Goal: Task Accomplishment & Management: Manage account settings

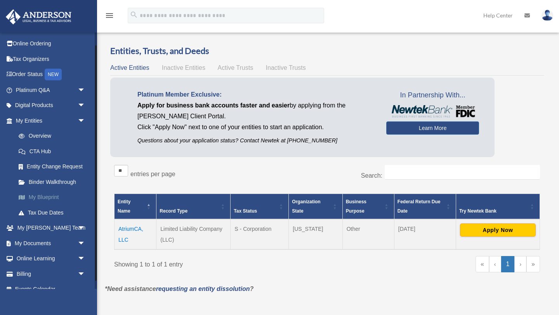
scroll to position [15, 0]
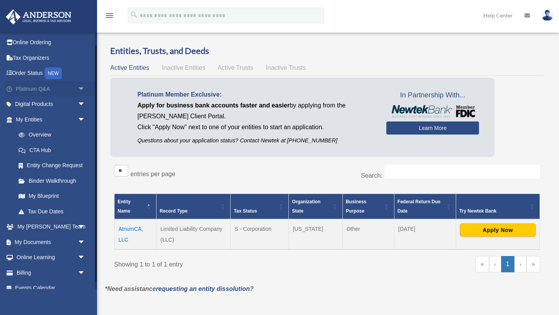
click at [43, 87] on link "Platinum Q&A arrow_drop_down" at bounding box center [51, 89] width 92 height 16
click at [82, 88] on span "arrow_drop_down" at bounding box center [86, 89] width 16 height 16
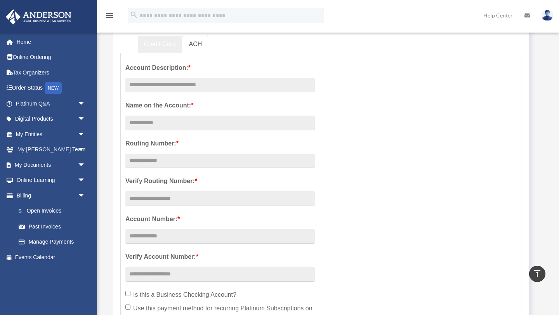
scroll to position [102, 0]
click at [170, 87] on input "text" at bounding box center [220, 86] width 190 height 15
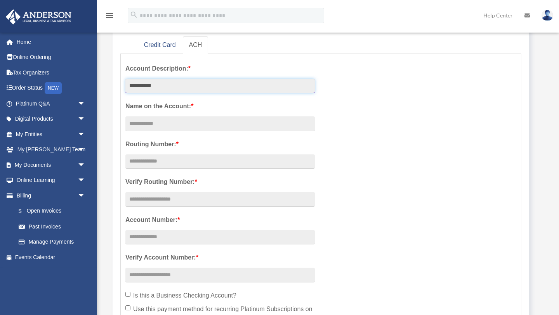
type input "**********"
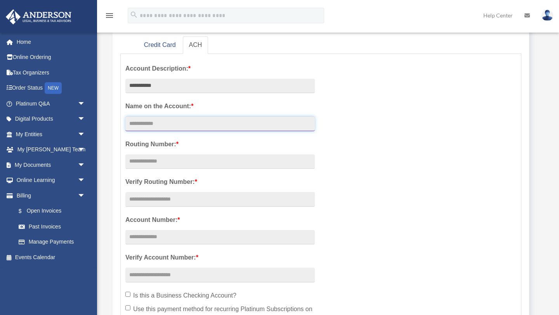
click at [170, 123] on input "Account Description: *" at bounding box center [220, 124] width 190 height 15
type input "**********"
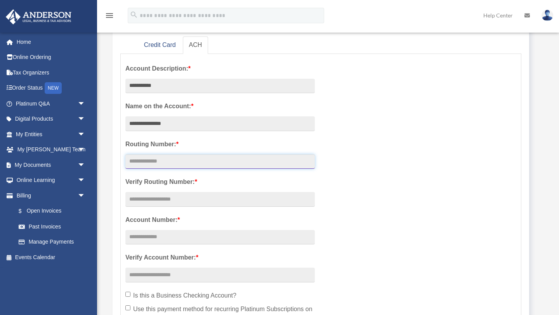
click at [138, 162] on input "text" at bounding box center [220, 162] width 190 height 15
type input "*********"
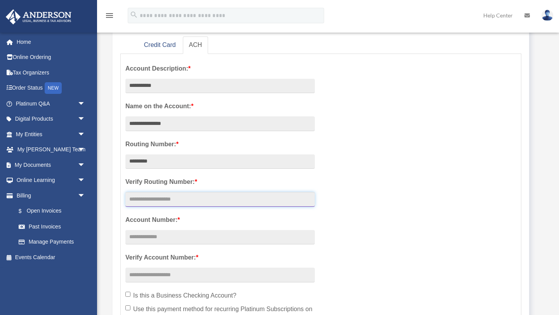
click at [144, 200] on input "text" at bounding box center [220, 199] width 190 height 15
type input "*********"
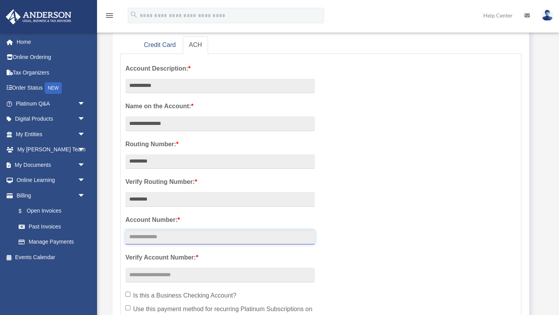
click at [143, 242] on input "text" at bounding box center [220, 237] width 190 height 15
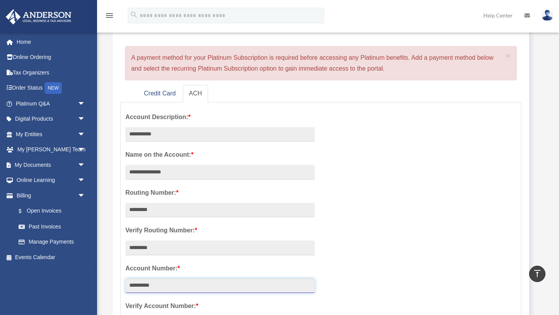
scroll to position [52, 0]
type input "**********"
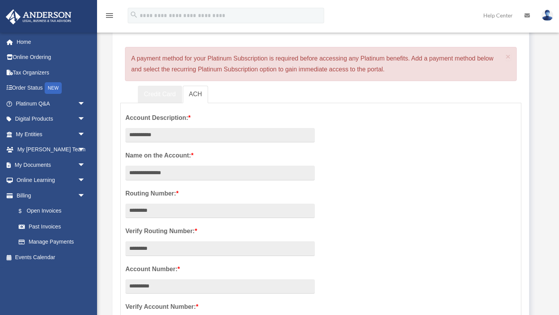
click at [157, 97] on link "Credit Card" at bounding box center [160, 94] width 44 height 17
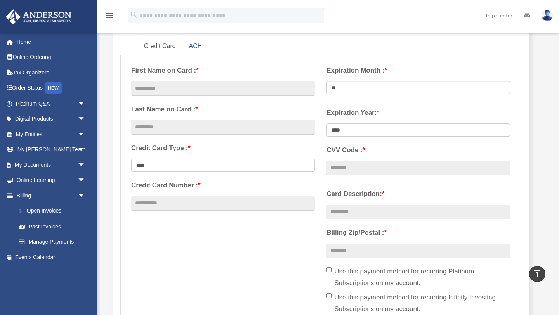
scroll to position [98, 0]
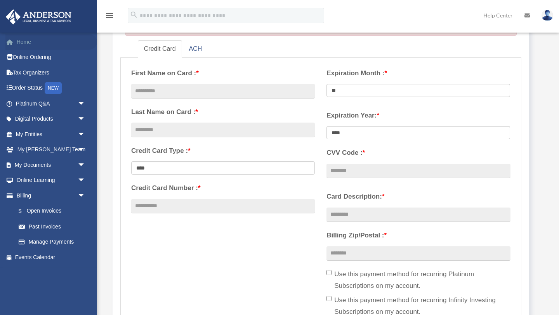
click at [24, 44] on link "Home" at bounding box center [51, 42] width 92 height 16
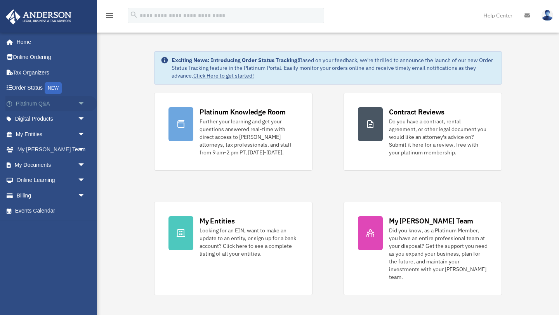
click at [83, 103] on span "arrow_drop_down" at bounding box center [86, 104] width 16 height 16
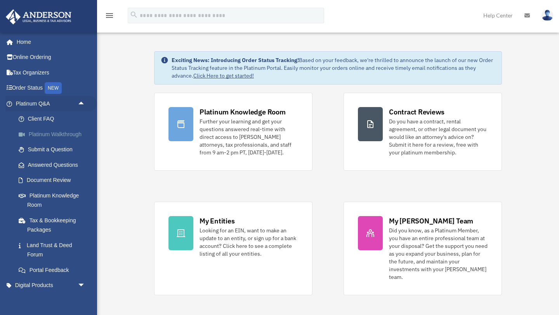
click at [54, 135] on link "Platinum Walkthrough" at bounding box center [54, 135] width 86 height 16
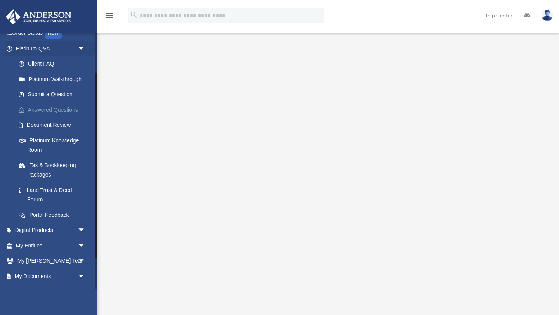
scroll to position [55, 0]
click at [82, 244] on span "arrow_drop_down" at bounding box center [86, 247] width 16 height 16
click at [82, 244] on span "arrow_drop_up" at bounding box center [86, 247] width 16 height 16
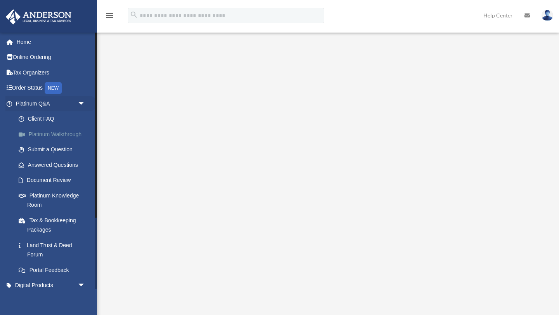
scroll to position [1, 0]
click at [50, 116] on link "Client FAQ" at bounding box center [54, 118] width 86 height 16
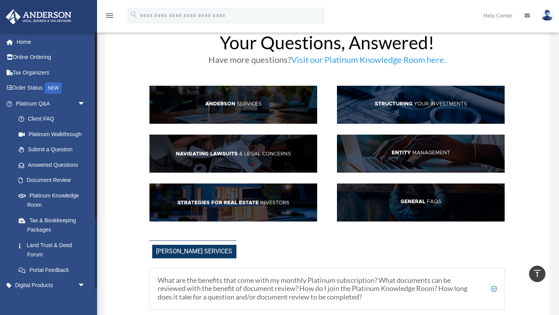
scroll to position [20, 0]
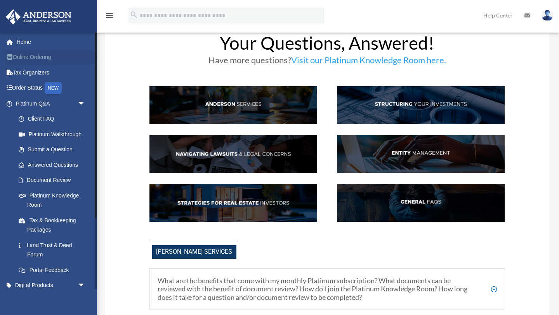
click at [43, 58] on link "Online Ordering" at bounding box center [51, 58] width 92 height 16
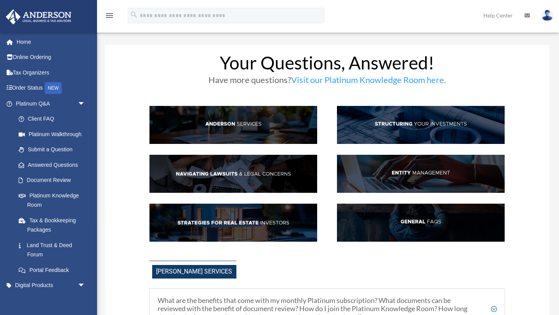
scroll to position [20, 0]
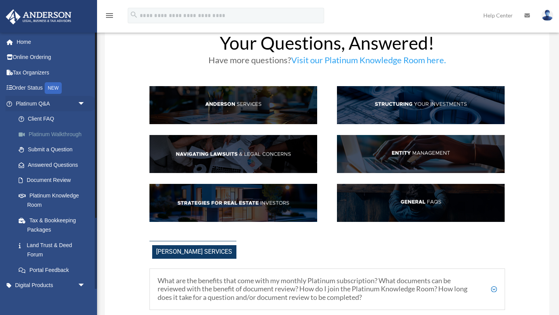
click at [45, 139] on link "Platinum Walkthrough" at bounding box center [54, 135] width 86 height 16
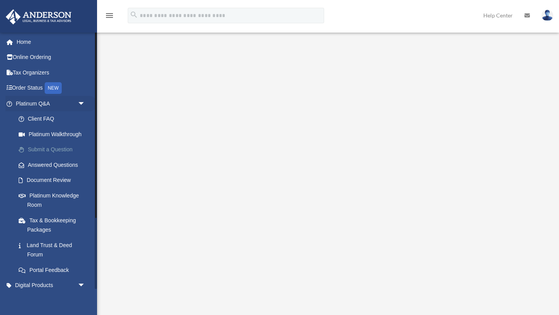
click at [59, 147] on link "Submit a Question" at bounding box center [54, 150] width 86 height 16
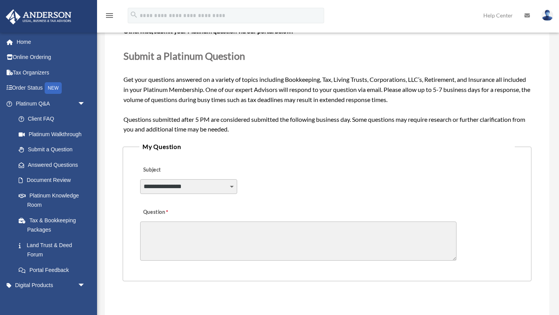
scroll to position [119, 0]
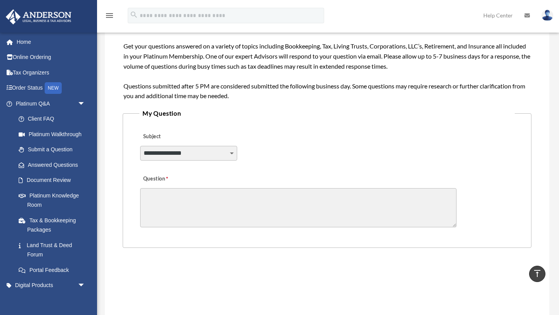
click at [225, 153] on select "**********" at bounding box center [188, 153] width 97 height 15
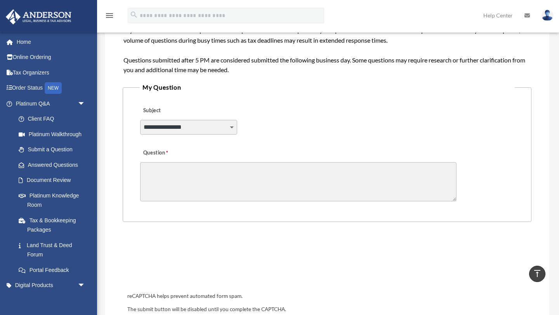
scroll to position [141, 0]
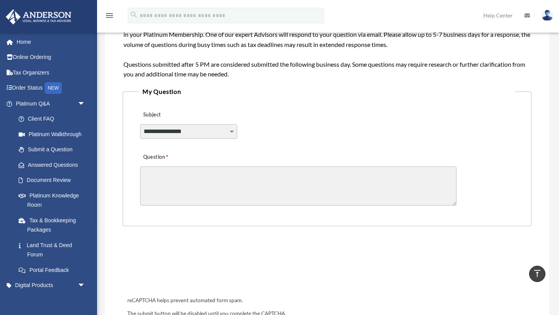
click at [231, 130] on select "**********" at bounding box center [188, 131] width 97 height 15
select select "******"
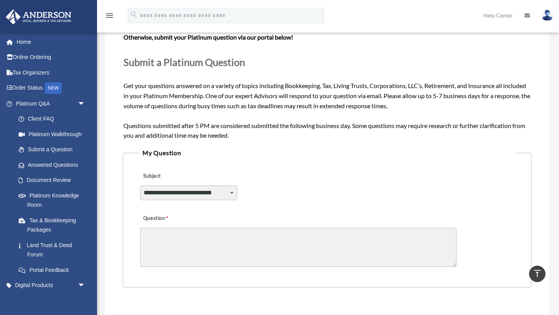
scroll to position [77, 0]
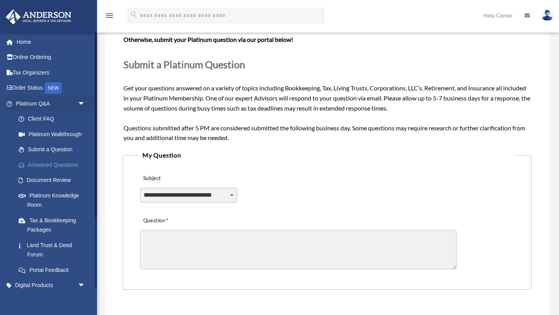
click at [75, 162] on link "Answered Questions" at bounding box center [54, 165] width 86 height 16
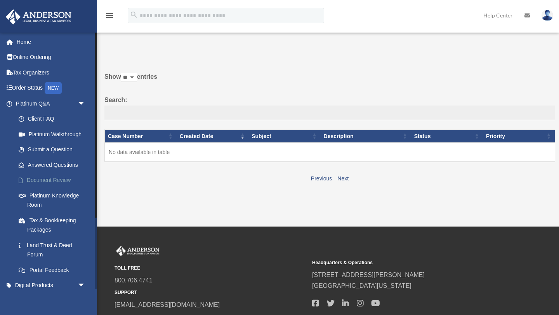
click at [40, 181] on link "Document Review" at bounding box center [54, 181] width 86 height 16
click at [35, 182] on link "Document Review" at bounding box center [54, 181] width 86 height 16
click at [52, 194] on link "Platinum Knowledge Room" at bounding box center [54, 200] width 86 height 25
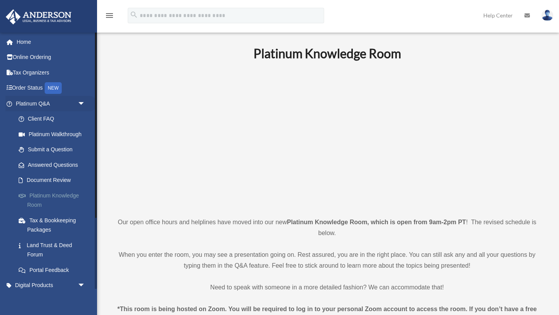
click at [48, 193] on link "Platinum Knowledge Room" at bounding box center [54, 200] width 86 height 25
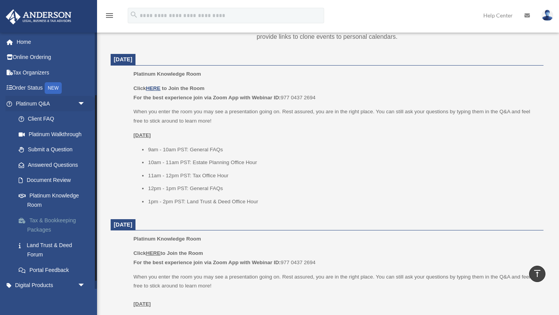
scroll to position [98, 0]
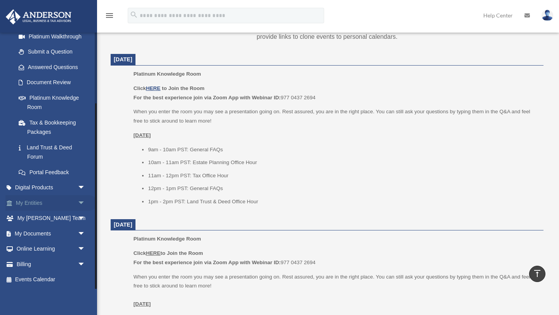
click at [83, 203] on span "arrow_drop_down" at bounding box center [86, 203] width 16 height 16
click at [34, 221] on link "Overview" at bounding box center [54, 219] width 86 height 16
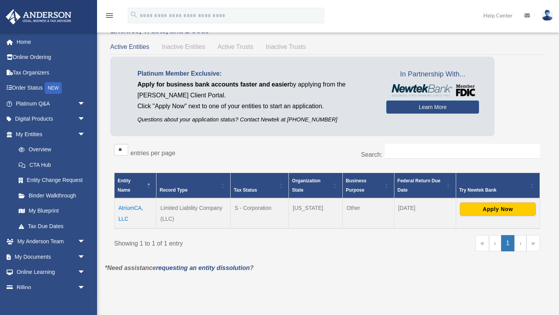
scroll to position [20, 0]
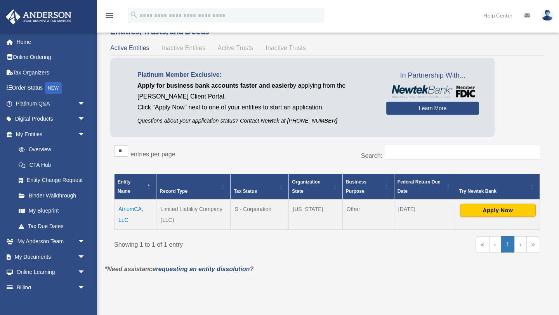
click at [130, 210] on td "AtriumCA, LLC" at bounding box center [136, 215] width 42 height 30
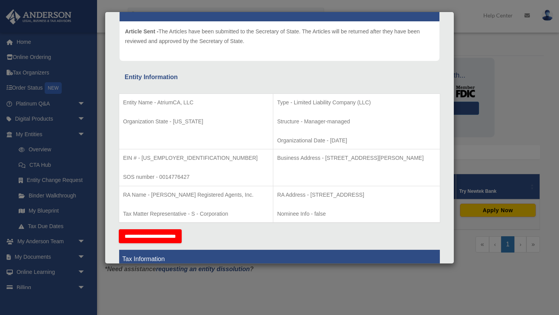
scroll to position [0, 0]
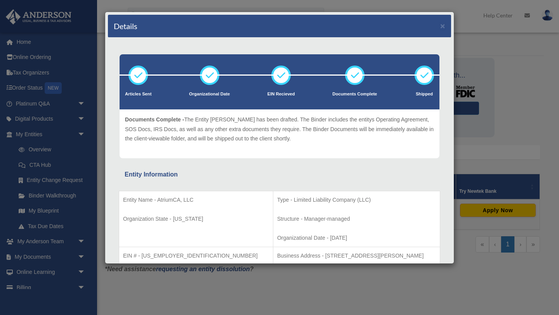
click at [511, 50] on div "Details × Articles Sent Organizational Date" at bounding box center [279, 157] width 559 height 315
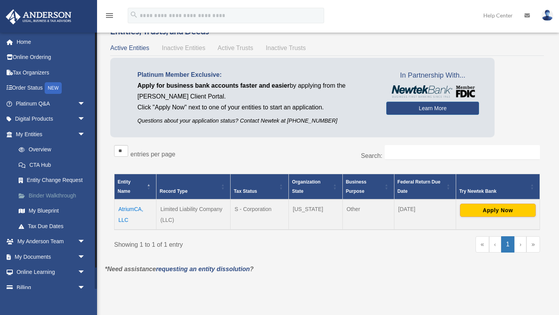
click at [45, 198] on link "Binder Walkthrough" at bounding box center [54, 196] width 86 height 16
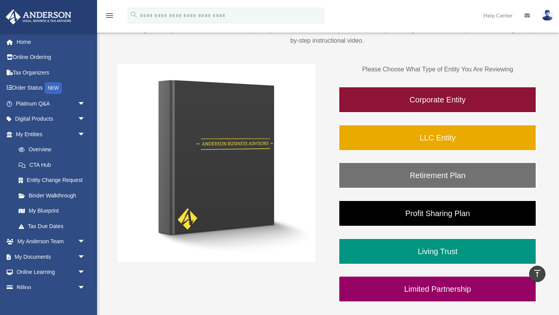
scroll to position [87, 0]
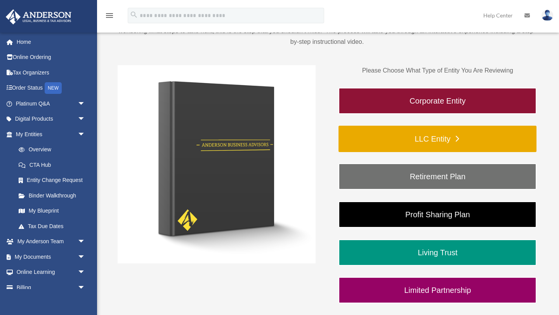
click at [458, 137] on link "LLC Entity" at bounding box center [438, 139] width 198 height 26
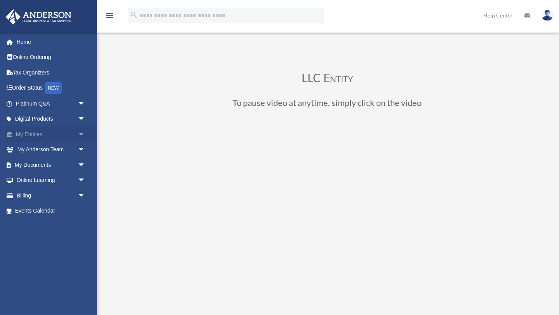
click at [70, 133] on link "My Entities arrow_drop_down" at bounding box center [51, 135] width 92 height 16
click at [80, 135] on span "arrow_drop_down" at bounding box center [86, 135] width 16 height 16
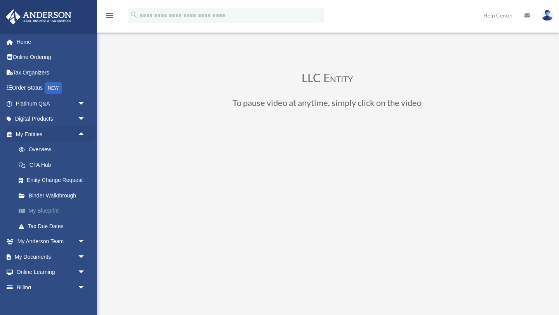
click at [43, 209] on link "My Blueprint" at bounding box center [54, 212] width 86 height 16
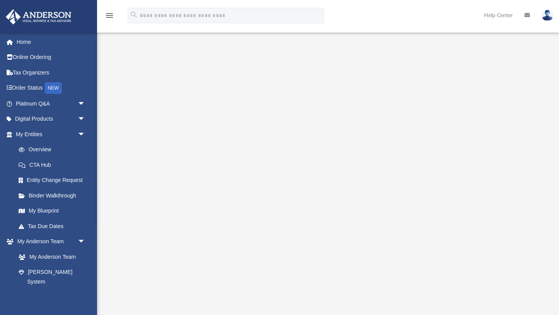
scroll to position [26, 0]
click at [73, 258] on link "My Anderson Team" at bounding box center [54, 257] width 86 height 16
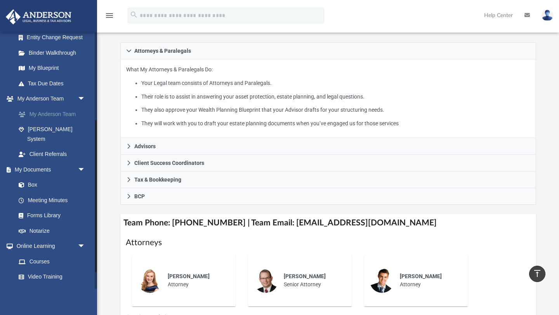
scroll to position [142, 0]
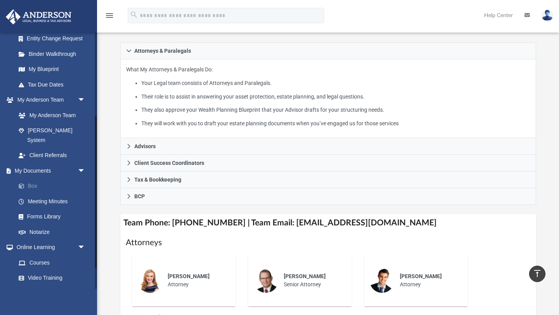
click at [37, 179] on link "Box" at bounding box center [54, 187] width 86 height 16
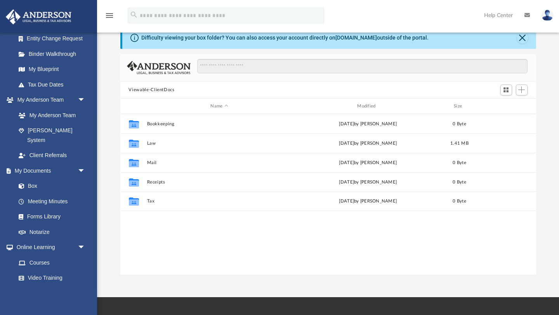
scroll to position [25, 0]
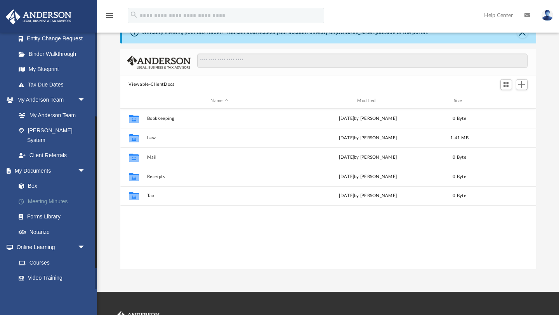
click at [57, 194] on link "Meeting Minutes" at bounding box center [54, 202] width 86 height 16
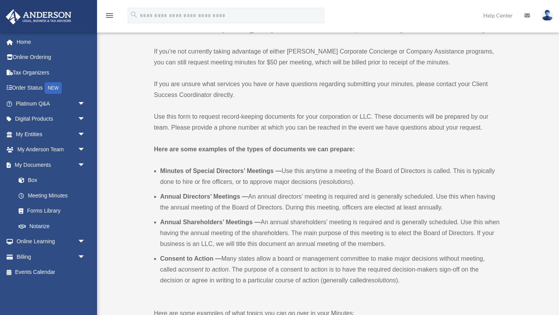
scroll to position [120, 0]
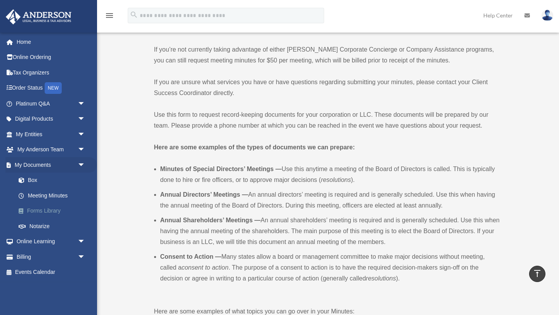
click at [54, 211] on link "Forms Library" at bounding box center [54, 212] width 86 height 16
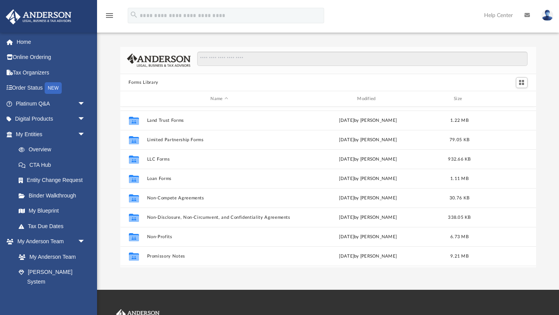
scroll to position [331, 0]
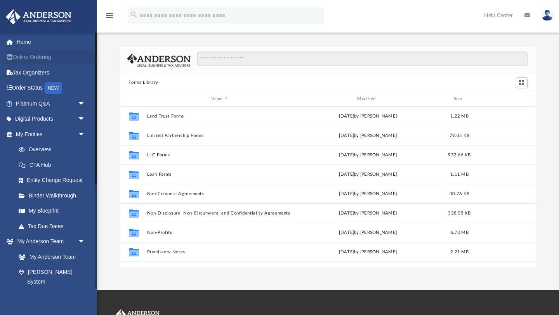
click at [35, 58] on link "Online Ordering" at bounding box center [51, 58] width 92 height 16
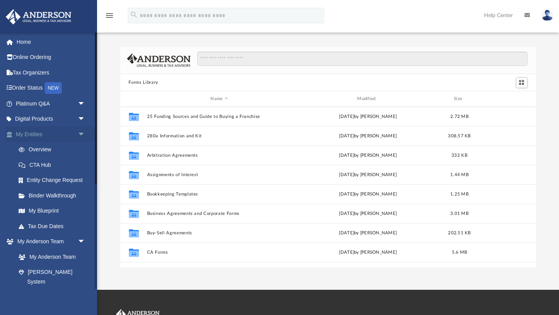
scroll to position [176, 416]
click at [82, 105] on span "arrow_drop_down" at bounding box center [86, 104] width 16 height 16
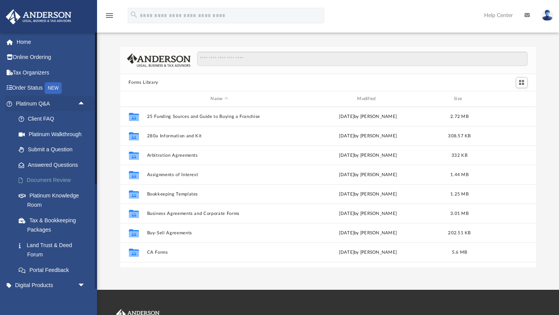
click at [55, 177] on link "Document Review" at bounding box center [54, 181] width 86 height 16
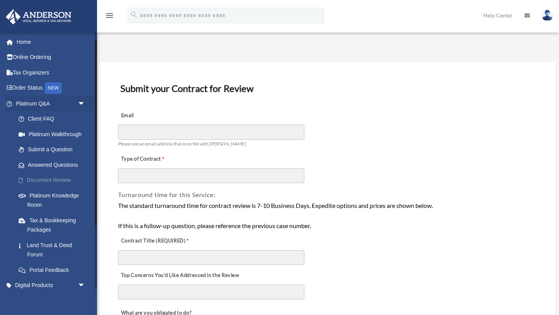
scroll to position [98, 0]
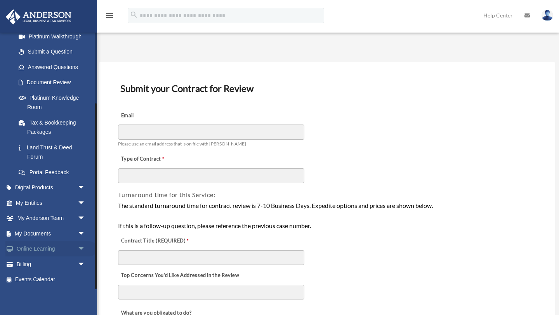
click at [83, 249] on span "arrow_drop_down" at bounding box center [86, 250] width 16 height 16
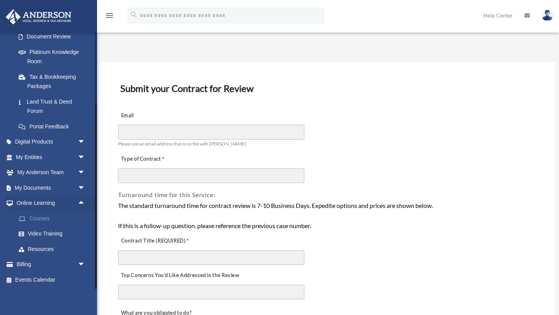
click at [43, 219] on link "Courses" at bounding box center [54, 219] width 86 height 16
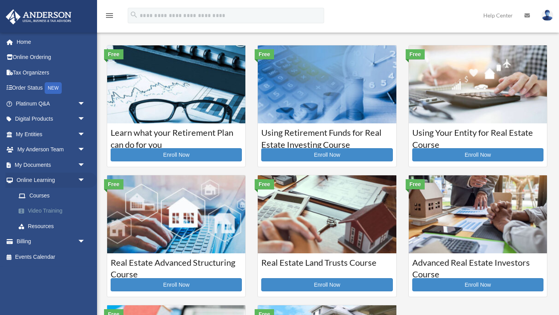
click at [44, 211] on link "Video Training" at bounding box center [54, 212] width 86 height 16
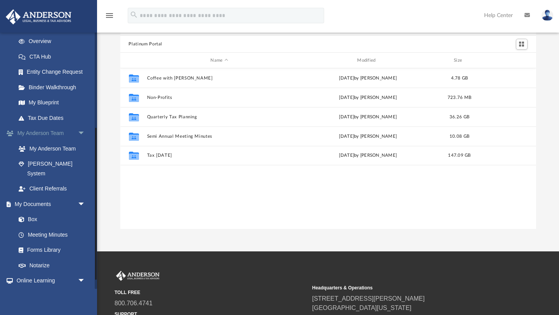
scroll to position [177, 0]
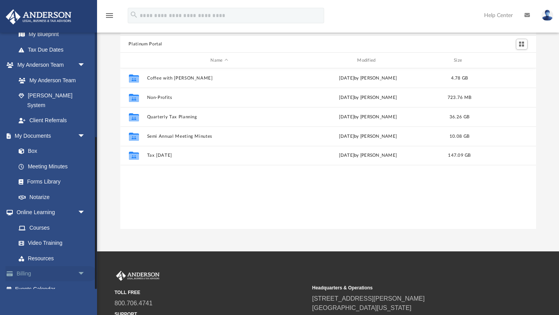
click at [27, 267] on link "Billing arrow_drop_down" at bounding box center [51, 275] width 92 height 16
click at [82, 267] on span "arrow_drop_down" at bounding box center [86, 275] width 16 height 16
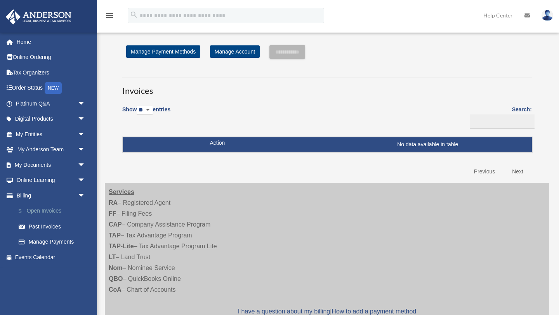
click at [52, 210] on link "$ Open Invoices" at bounding box center [54, 212] width 86 height 16
click at [56, 223] on link "Past Invoices" at bounding box center [54, 227] width 86 height 16
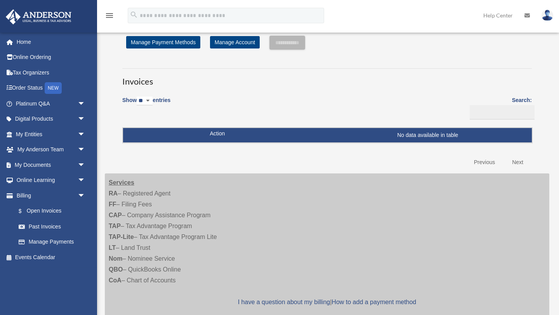
scroll to position [14, 0]
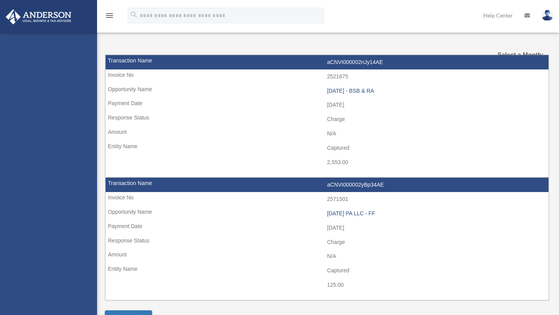
select select
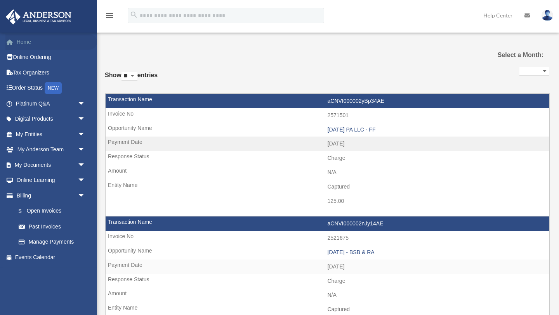
click at [26, 44] on link "Home" at bounding box center [51, 42] width 92 height 16
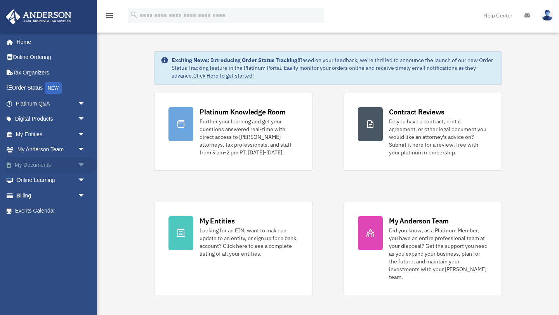
click at [82, 166] on span "arrow_drop_down" at bounding box center [86, 165] width 16 height 16
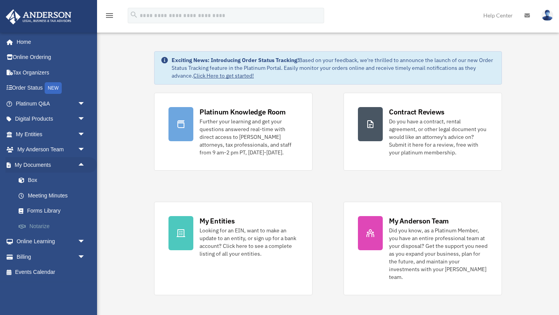
click at [43, 228] on link "Notarize" at bounding box center [54, 227] width 86 height 16
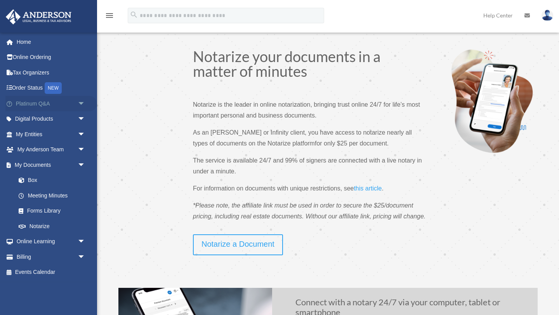
click at [74, 105] on link "Platinum Q&A arrow_drop_down" at bounding box center [51, 104] width 92 height 16
click at [82, 104] on span "arrow_drop_down" at bounding box center [86, 104] width 16 height 16
